Goal: Information Seeking & Learning: Learn about a topic

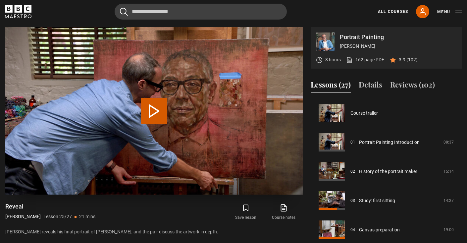
scroll to position [673, 0]
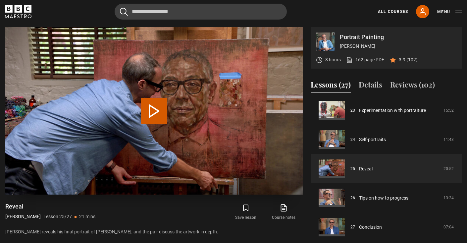
click at [160, 104] on button "Play Lesson Reveal" at bounding box center [154, 111] width 26 height 26
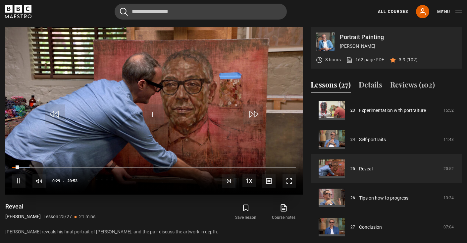
click at [251, 163] on div "10s Skip Back 10 seconds Pause 10s Skip Forward 10 seconds Loaded : 6.35% 15:51…" at bounding box center [153, 176] width 297 height 37
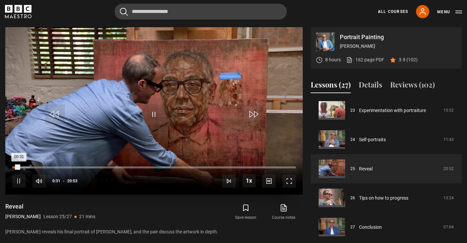
click at [250, 166] on div "17:29" at bounding box center [250, 167] width 1 height 2
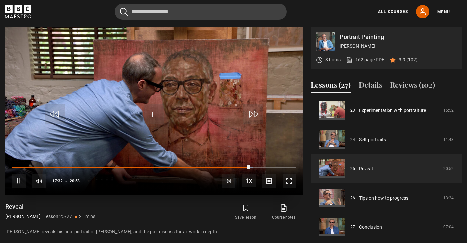
click at [217, 164] on div "10s Skip Back 10 seconds Pause 10s Skip Forward 10 seconds Loaded : 84.96% 16:2…" at bounding box center [153, 176] width 297 height 37
click at [218, 164] on div "10s Skip Back 10 seconds Pause 10s Skip Forward 10 seconds Loaded : 84.96% 16:2…" at bounding box center [153, 176] width 297 height 37
drag, startPoint x: 248, startPoint y: 163, endPoint x: 224, endPoint y: 165, distance: 23.9
click at [224, 165] on div "10s Skip Back 10 seconds Pause 10s Skip Forward 10 seconds Loaded : 86.18% 16:2…" at bounding box center [153, 176] width 297 height 37
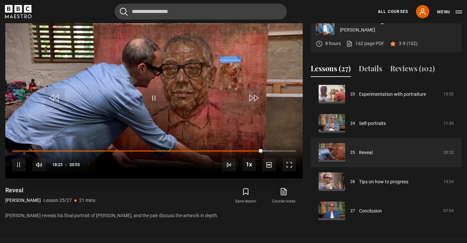
click at [187, 149] on div "10s Skip Back 10 seconds Pause 10s Skip Forward 10 seconds Loaded : 91.77% 14:1…" at bounding box center [153, 160] width 297 height 37
drag, startPoint x: 261, startPoint y: 149, endPoint x: 196, endPoint y: 151, distance: 64.9
click at [196, 151] on div "10s Skip Back 10 seconds Play 10s Skip Forward 10 seconds Loaded : 0.00% 13:39 …" at bounding box center [153, 160] width 297 height 37
drag, startPoint x: 196, startPoint y: 150, endPoint x: 137, endPoint y: 149, distance: 58.3
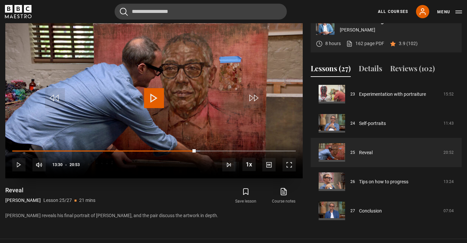
click at [137, 148] on div "10s Skip Back 10 seconds Play 10s Skip Forward 10 seconds Loaded : 66.21% 09:13…" at bounding box center [153, 160] width 297 height 37
drag, startPoint x: 135, startPoint y: 149, endPoint x: 122, endPoint y: 148, distance: 13.6
click at [122, 148] on div "10s Skip Back 10 seconds Play 10s Skip Forward 10 seconds Loaded : 45.07% 08:45…" at bounding box center [153, 160] width 297 height 37
drag, startPoint x: 119, startPoint y: 147, endPoint x: 104, endPoint y: 148, distance: 15.2
click at [104, 148] on div "10s Skip Back 10 seconds Pause 10s Skip Forward 10 seconds Loaded : 39.48% 07:4…" at bounding box center [153, 160] width 297 height 37
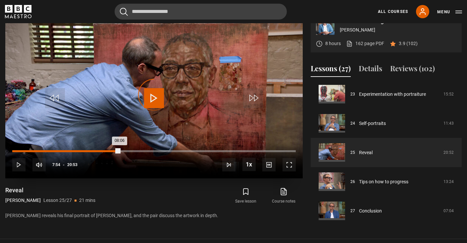
drag, startPoint x: 119, startPoint y: 150, endPoint x: 105, endPoint y: 151, distance: 14.6
click at [105, 151] on div "Loaded : 37.90% 06:51 08:06" at bounding box center [153, 151] width 283 height 2
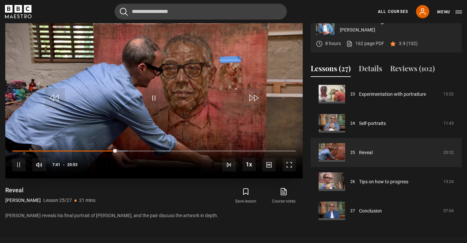
click at [80, 148] on div "10s Skip Back 10 seconds Pause 10s Skip Forward 10 seconds Loaded : 40.70% 04:4…" at bounding box center [153, 160] width 297 height 37
click at [77, 147] on div "10s Skip Back 10 seconds Pause 10s Skip Forward 10 seconds Loaded : 41.09% 05:0…" at bounding box center [153, 160] width 297 height 37
click at [77, 148] on div "10s Skip Back 10 seconds Pause 10s Skip Forward 10 seconds Loaded : 41.09% 05:0…" at bounding box center [153, 160] width 297 height 37
drag, startPoint x: 116, startPoint y: 148, endPoint x: 87, endPoint y: 149, distance: 29.8
click at [87, 149] on div "10s Skip Back 10 seconds Pause 10s Skip Forward 10 seconds Loaded : 41.48% 05:3…" at bounding box center [153, 160] width 297 height 37
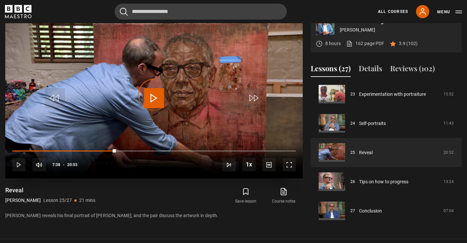
drag, startPoint x: 116, startPoint y: 148, endPoint x: 85, endPoint y: 149, distance: 31.1
click at [85, 149] on div "10s Skip Back 10 seconds Play 10s Skip Forward 10 seconds Loaded : 30.80% 07:20…" at bounding box center [153, 160] width 297 height 37
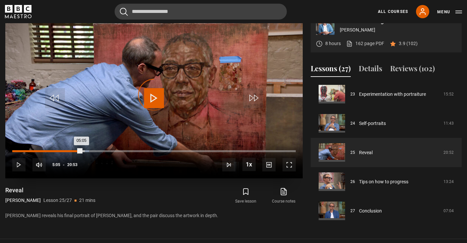
drag, startPoint x: 81, startPoint y: 150, endPoint x: 59, endPoint y: 151, distance: 22.2
click at [59, 151] on div "Loaded : 27.11% 03:27 05:05" at bounding box center [153, 151] width 283 height 2
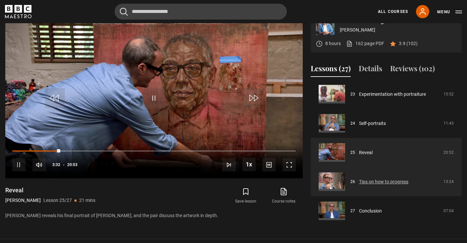
click at [366, 178] on link "Tips on how to progress" at bounding box center [383, 181] width 49 height 7
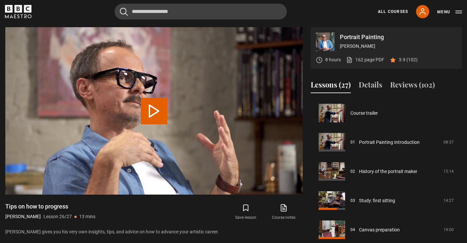
scroll to position [673, 0]
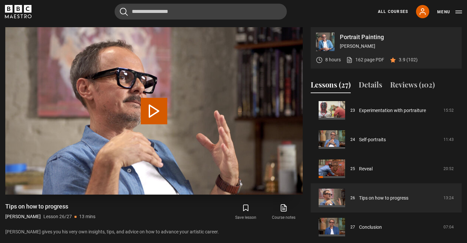
click at [160, 113] on button "Play Lesson Tips on how to progress" at bounding box center [154, 111] width 26 height 26
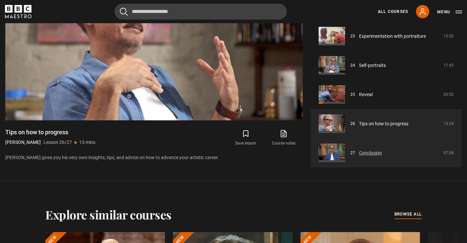
scroll to position [338, 0]
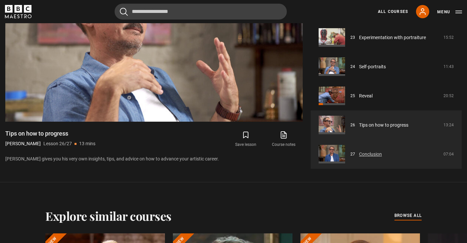
click at [359, 157] on link "Conclusion" at bounding box center [370, 154] width 23 height 7
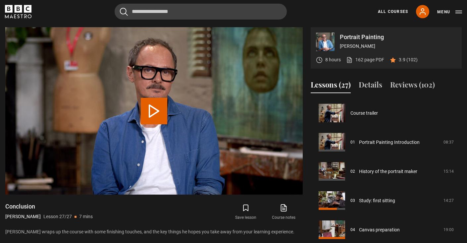
scroll to position [673, 0]
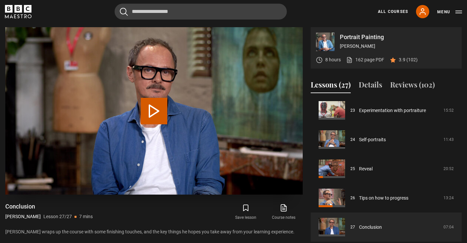
click at [158, 107] on video-js "Video Player is loading. Play Lesson Conclusion 10s Skip Back 10 seconds 10s Sk…" at bounding box center [153, 110] width 297 height 167
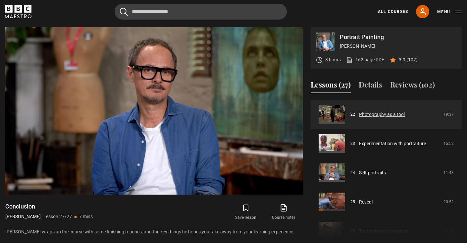
scroll to position [640, 0]
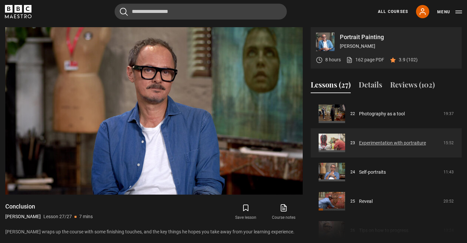
click at [359, 142] on link "Experimentation with portraiture" at bounding box center [392, 142] width 67 height 7
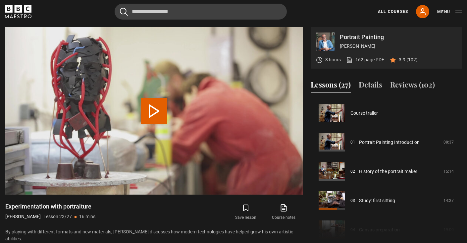
scroll to position [641, 0]
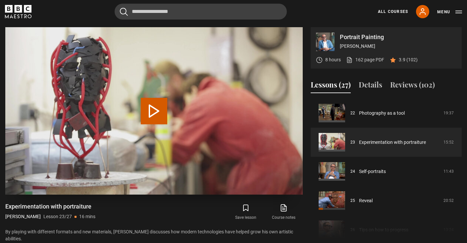
click at [150, 111] on button "Play Lesson Experimentation with portraiture" at bounding box center [154, 111] width 26 height 26
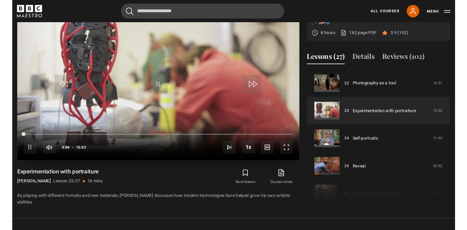
scroll to position [293, 0]
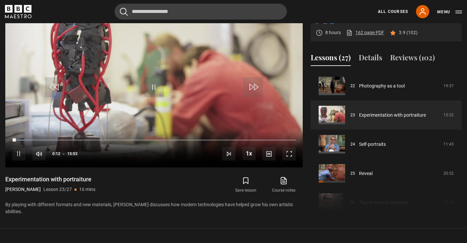
click at [352, 32] on link "162 page PDF (opens in new tab)" at bounding box center [365, 32] width 38 height 7
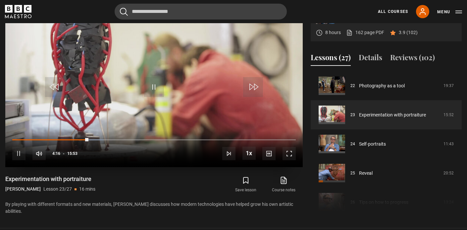
click at [120, 138] on div "10s Skip Back 10 seconds Pause 10s Skip Forward 10 seconds Loaded : 31.98% 09:0…" at bounding box center [153, 149] width 297 height 37
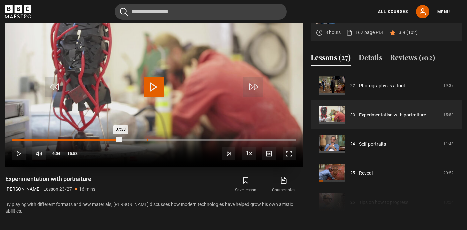
drag, startPoint x: 88, startPoint y: 138, endPoint x: 147, endPoint y: 138, distance: 59.2
click at [147, 139] on div "Loaded : 38.29% 07:33 07:33" at bounding box center [153, 140] width 283 height 2
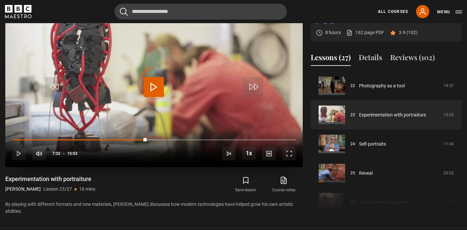
drag, startPoint x: 147, startPoint y: 138, endPoint x: 186, endPoint y: 144, distance: 39.4
click at [186, 144] on div "10s Skip Back 10 seconds Play 10s Skip Forward 10 seconds Loaded : 50.87% 09:33…" at bounding box center [153, 149] width 297 height 37
drag, startPoint x: 188, startPoint y: 140, endPoint x: 223, endPoint y: 141, distance: 35.5
click at [223, 141] on div "10s Skip Back 10 seconds Play 10s Skip Forward 10 seconds Loaded : 68.69% 11:49…" at bounding box center [153, 149] width 297 height 37
drag, startPoint x: 224, startPoint y: 140, endPoint x: 256, endPoint y: 144, distance: 32.3
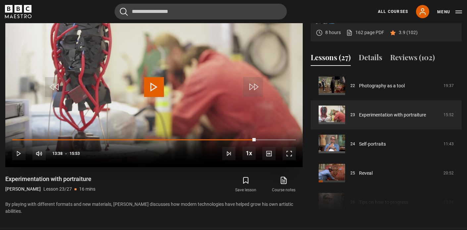
click at [256, 144] on div "10s Skip Back 10 seconds Play 10s Skip Forward 10 seconds Loaded : 77.63% 13:24…" at bounding box center [153, 149] width 297 height 37
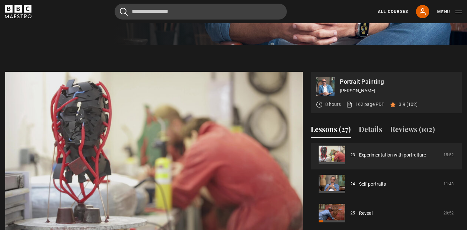
scroll to position [221, 0]
click at [361, 104] on link "162 page PDF (opens in new tab)" at bounding box center [365, 104] width 38 height 7
